Goal: Task Accomplishment & Management: Complete application form

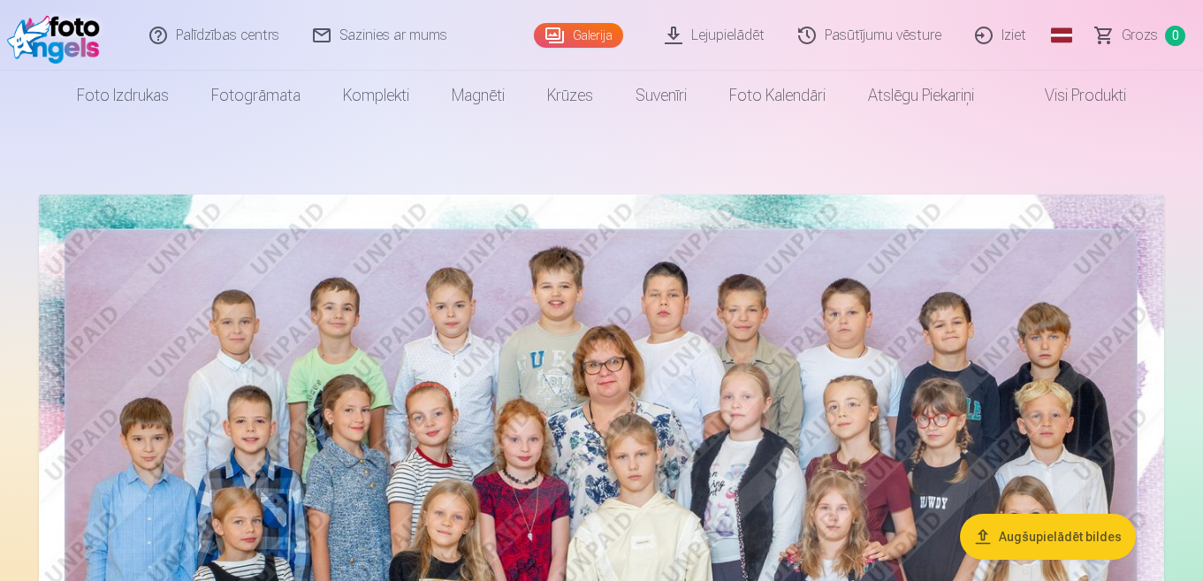
click at [60, 39] on img at bounding box center [58, 35] width 102 height 57
click at [994, 38] on link "Iziet" at bounding box center [1001, 35] width 85 height 71
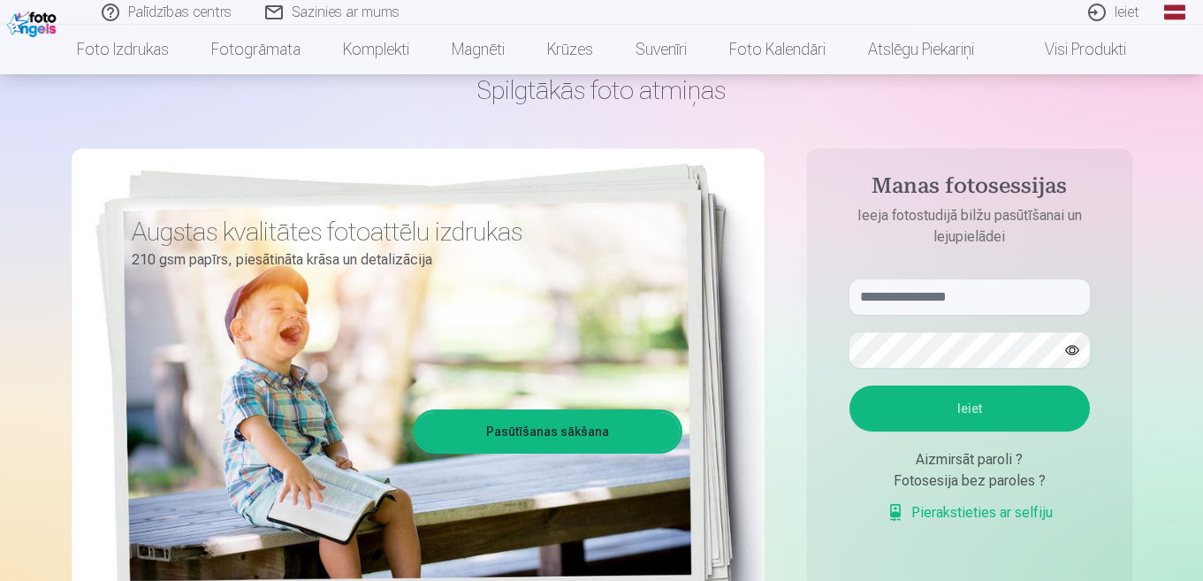
scroll to position [88, 0]
click at [929, 289] on input "text" at bounding box center [970, 296] width 240 height 35
type input "**********"
click at [850, 385] on button "Ieiet" at bounding box center [970, 408] width 240 height 46
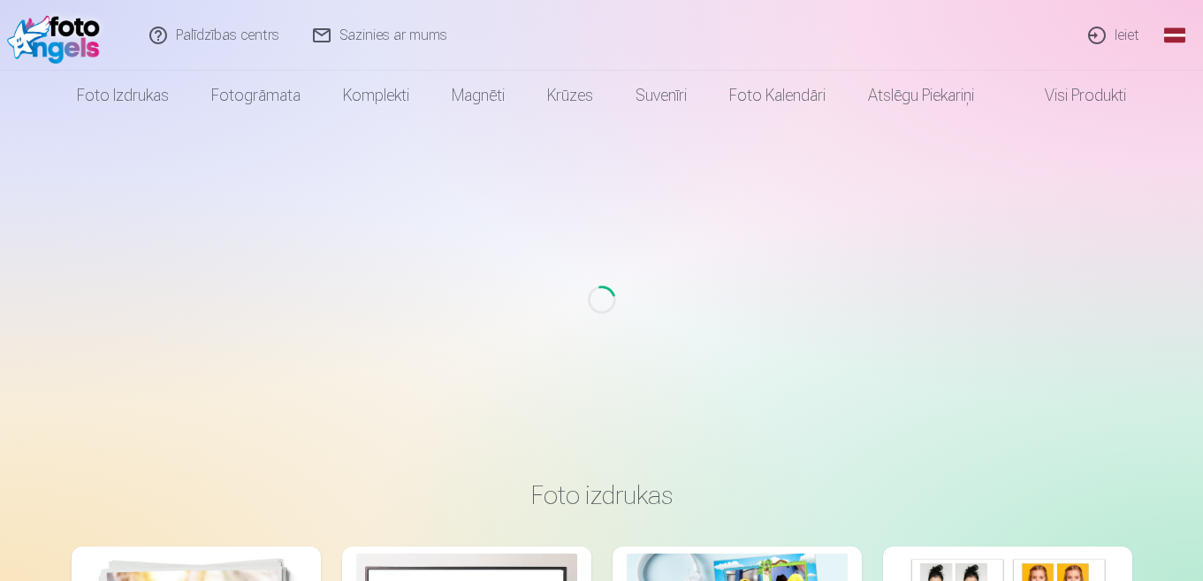
scroll to position [88, 0]
